Goal: Task Accomplishment & Management: Manage account settings

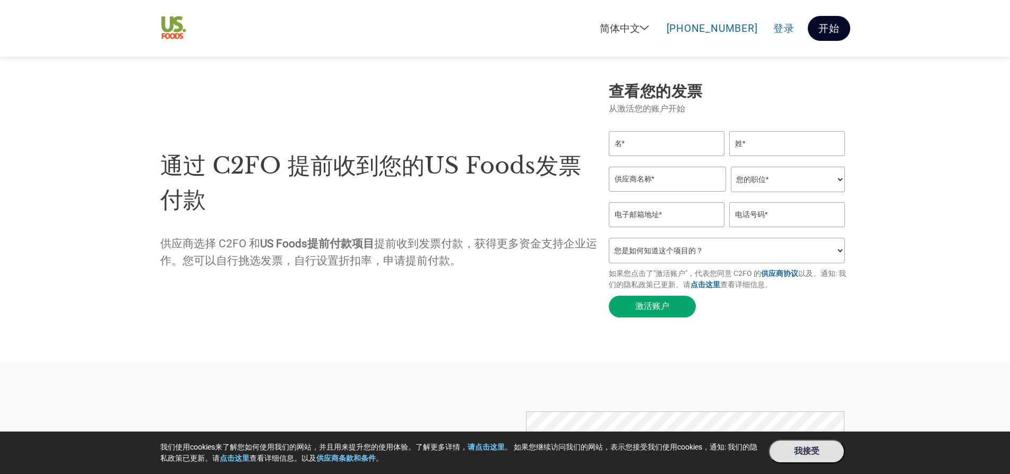
click at [826, 38] on link "开始" at bounding box center [829, 28] width 42 height 25
click at [791, 30] on link "登录" at bounding box center [783, 29] width 21 height 14
click at [782, 30] on link "登录" at bounding box center [783, 29] width 21 height 14
